Goal: Book appointment/travel/reservation

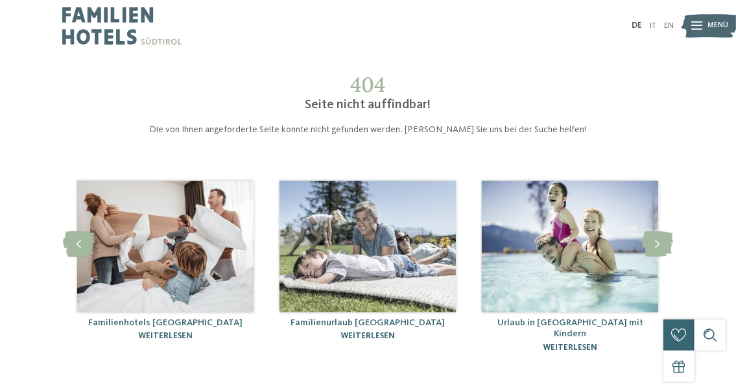
click at [95, 16] on img at bounding box center [121, 26] width 119 height 52
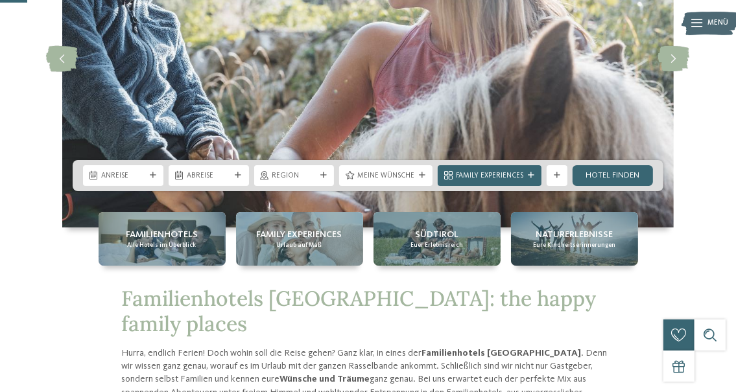
scroll to position [205, 0]
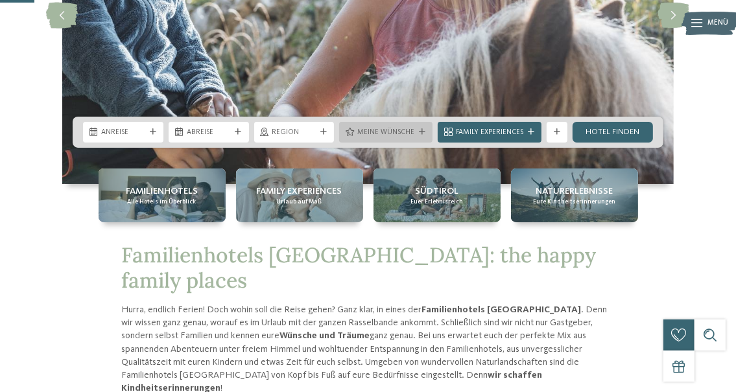
click at [399, 131] on span "Meine Wünsche" at bounding box center [385, 133] width 57 height 10
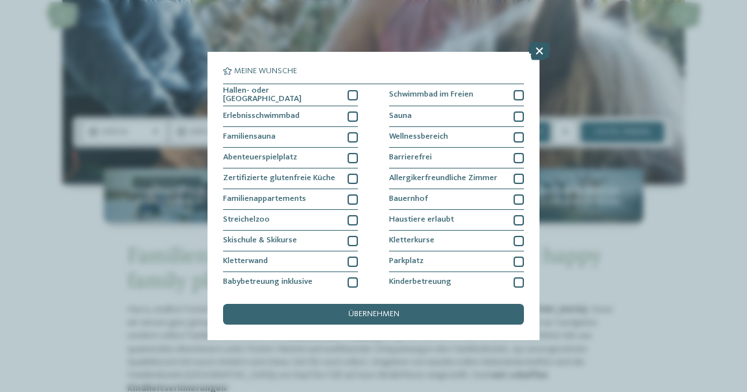
click at [539, 46] on icon at bounding box center [539, 51] width 22 height 18
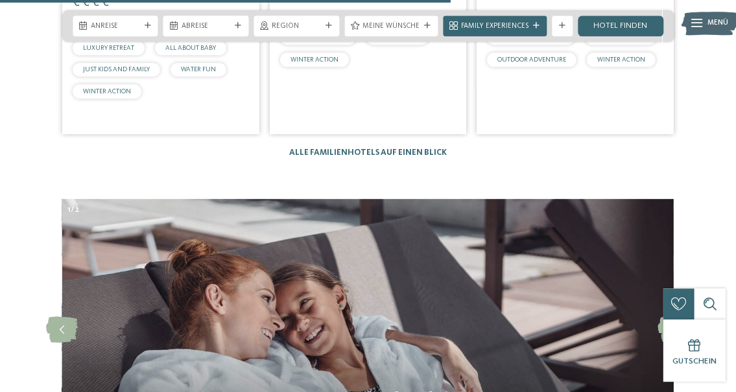
scroll to position [2943, 0]
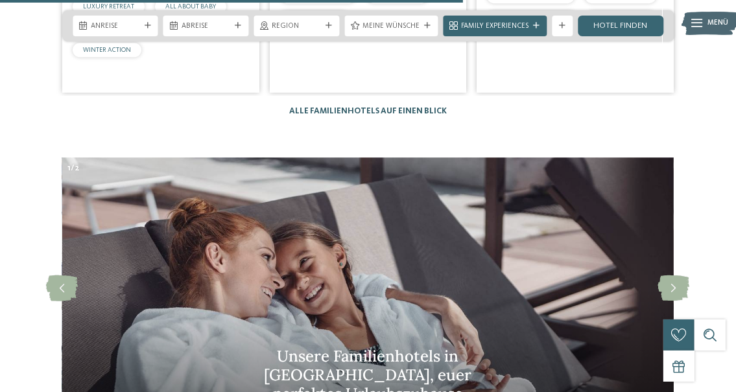
click at [373, 107] on link "Alle Familienhotels auf einen Blick" at bounding box center [367, 111] width 157 height 8
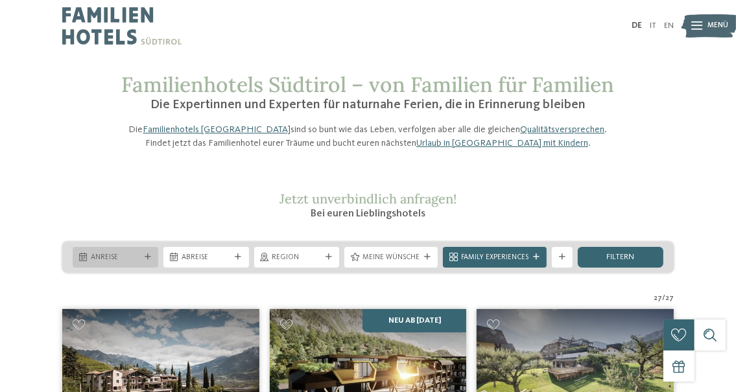
click at [121, 263] on span "Anreise" at bounding box center [115, 258] width 49 height 10
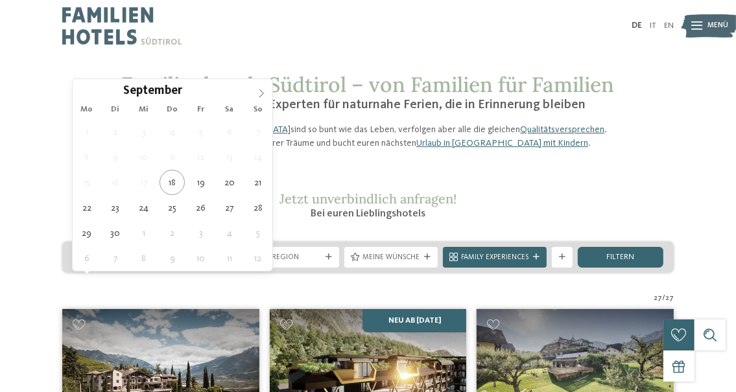
click at [262, 82] on span at bounding box center [261, 90] width 22 height 22
type div "[DATE]"
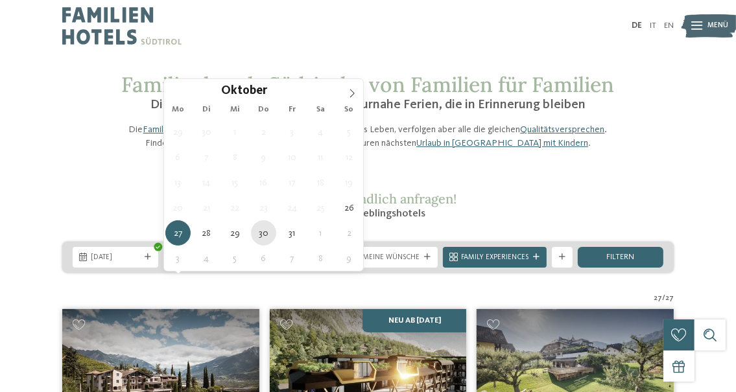
type div "[DATE]"
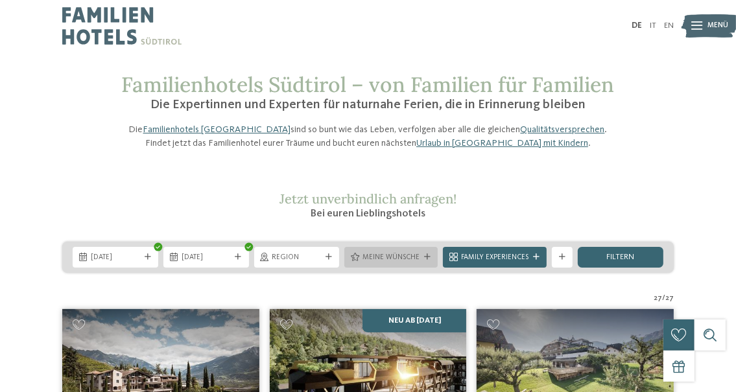
click at [380, 263] on span "Meine Wünsche" at bounding box center [390, 258] width 57 height 10
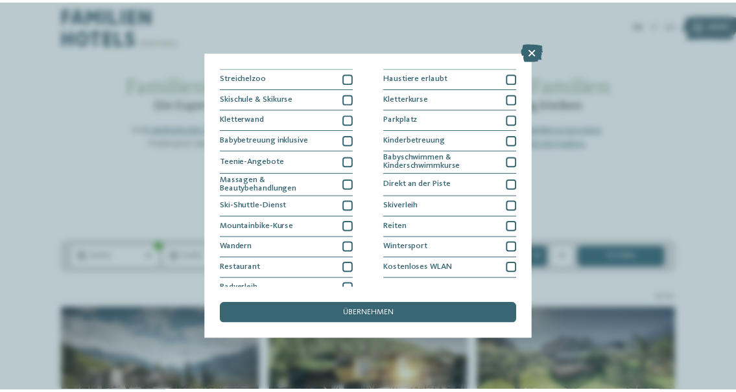
scroll to position [151, 0]
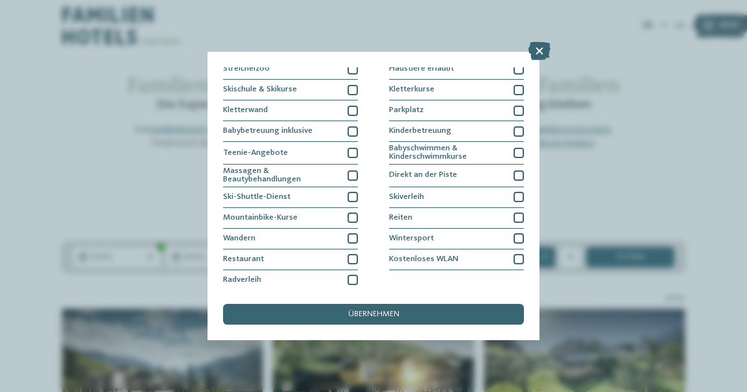
click at [373, 325] on div "Meine Wünsche [GEOGRAPHIC_DATA] Schwimmbad im Freien [GEOGRAPHIC_DATA]" at bounding box center [373, 196] width 332 height 288
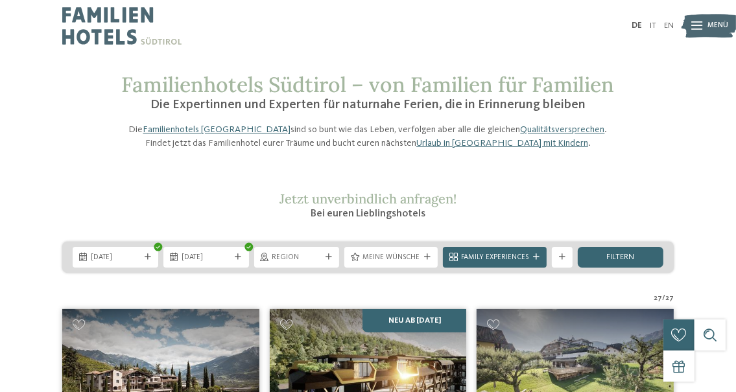
click at [615, 271] on div "[DATE] [DATE]" at bounding box center [367, 257] width 611 height 31
click at [616, 268] on div "filtern" at bounding box center [620, 257] width 86 height 21
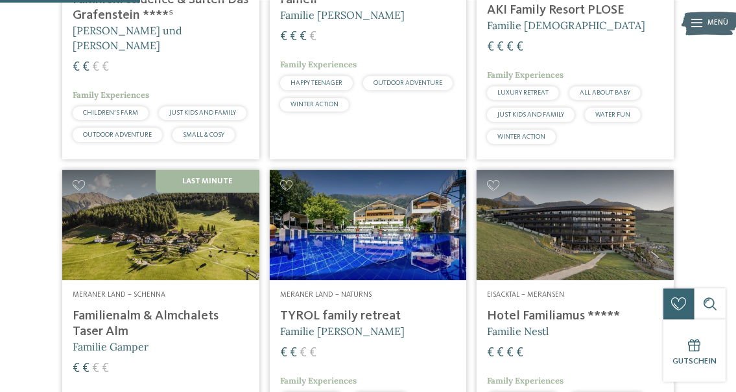
scroll to position [526, 0]
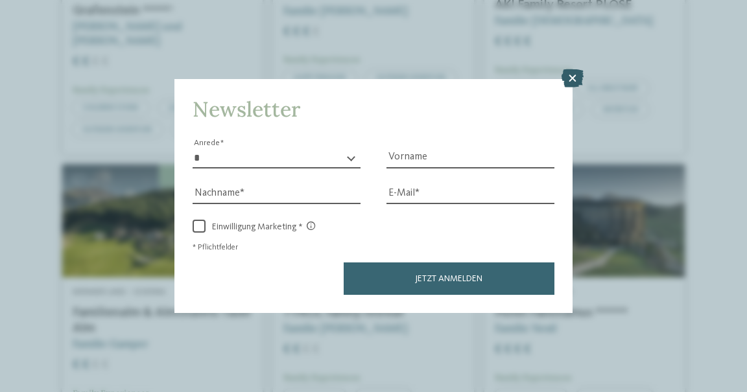
click at [574, 79] on icon at bounding box center [572, 78] width 22 height 18
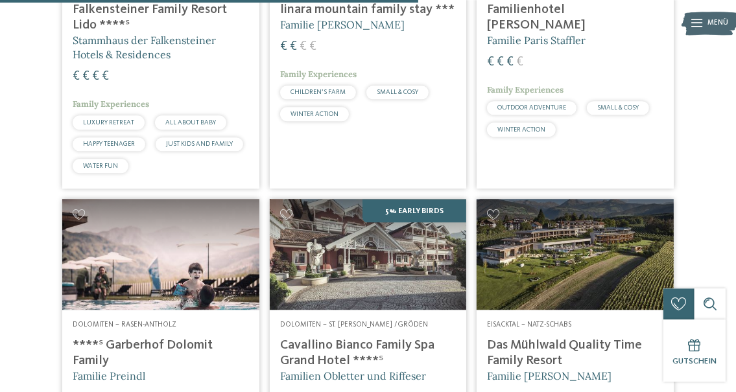
scroll to position [1552, 0]
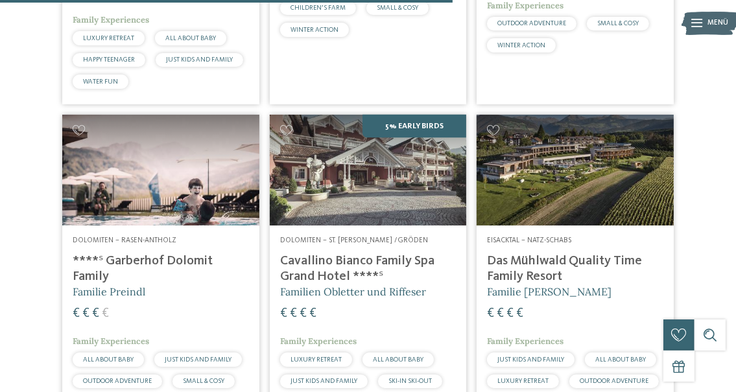
click at [137, 266] on h4 "****ˢ Garberhof Dolomit Family" at bounding box center [161, 268] width 176 height 31
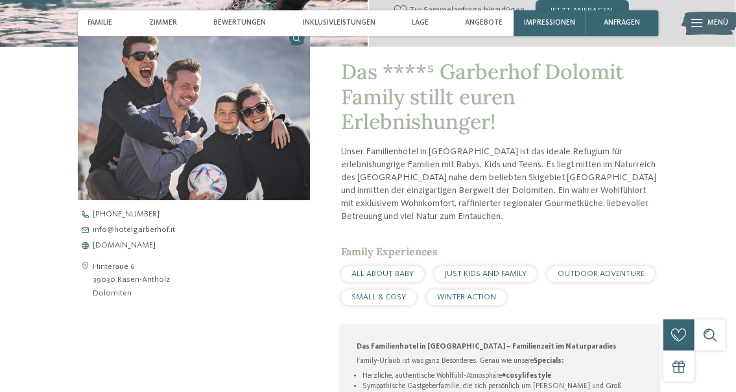
scroll to position [342, 0]
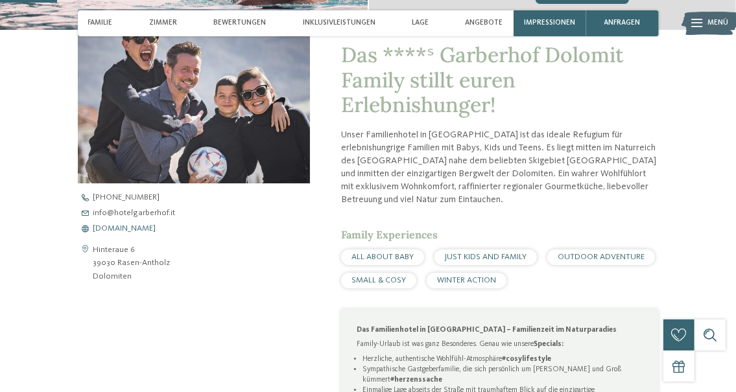
click at [134, 228] on span "www.hotelgarberhof.it" at bounding box center [124, 229] width 63 height 8
